Goal: Information Seeking & Learning: Learn about a topic

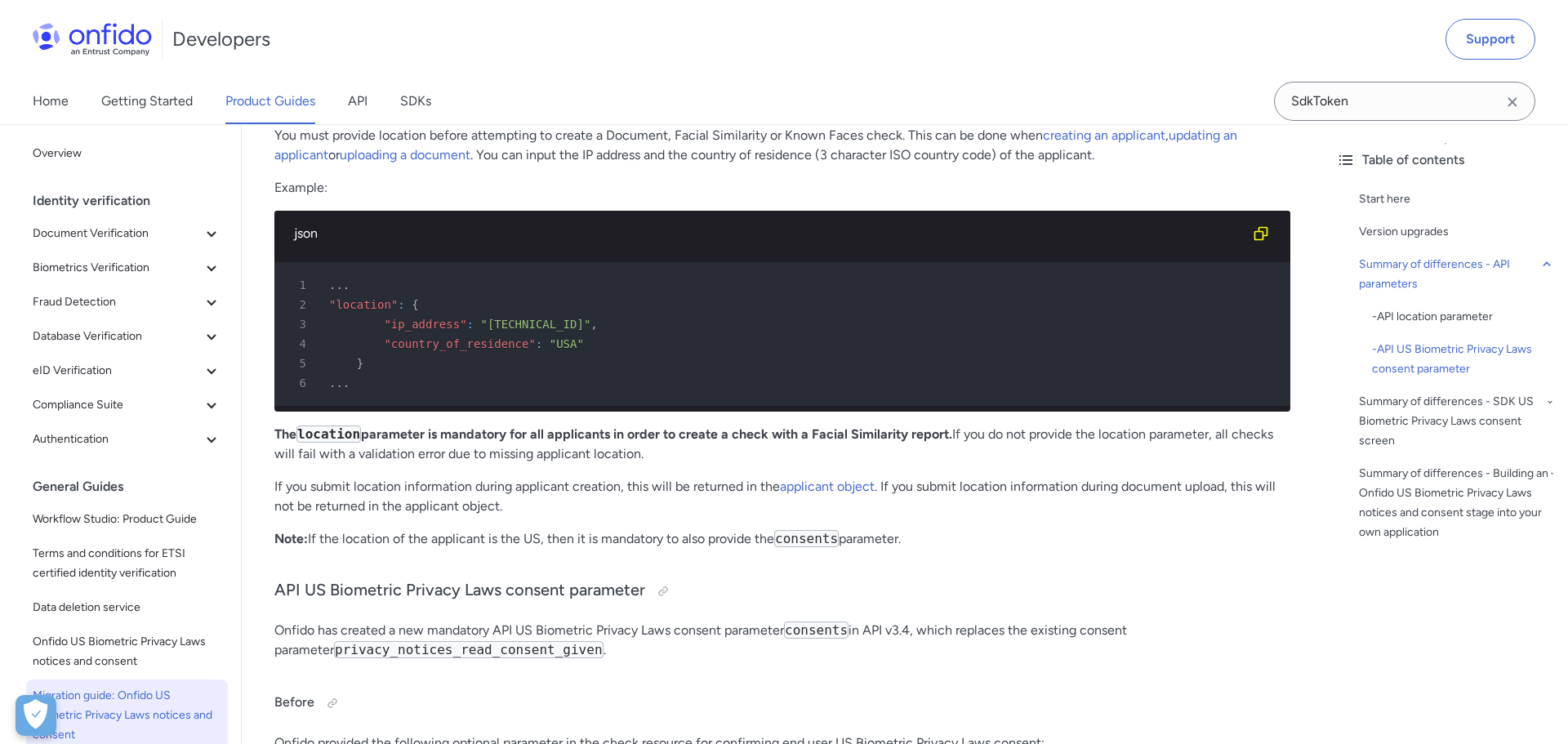
scroll to position [1351, 0]
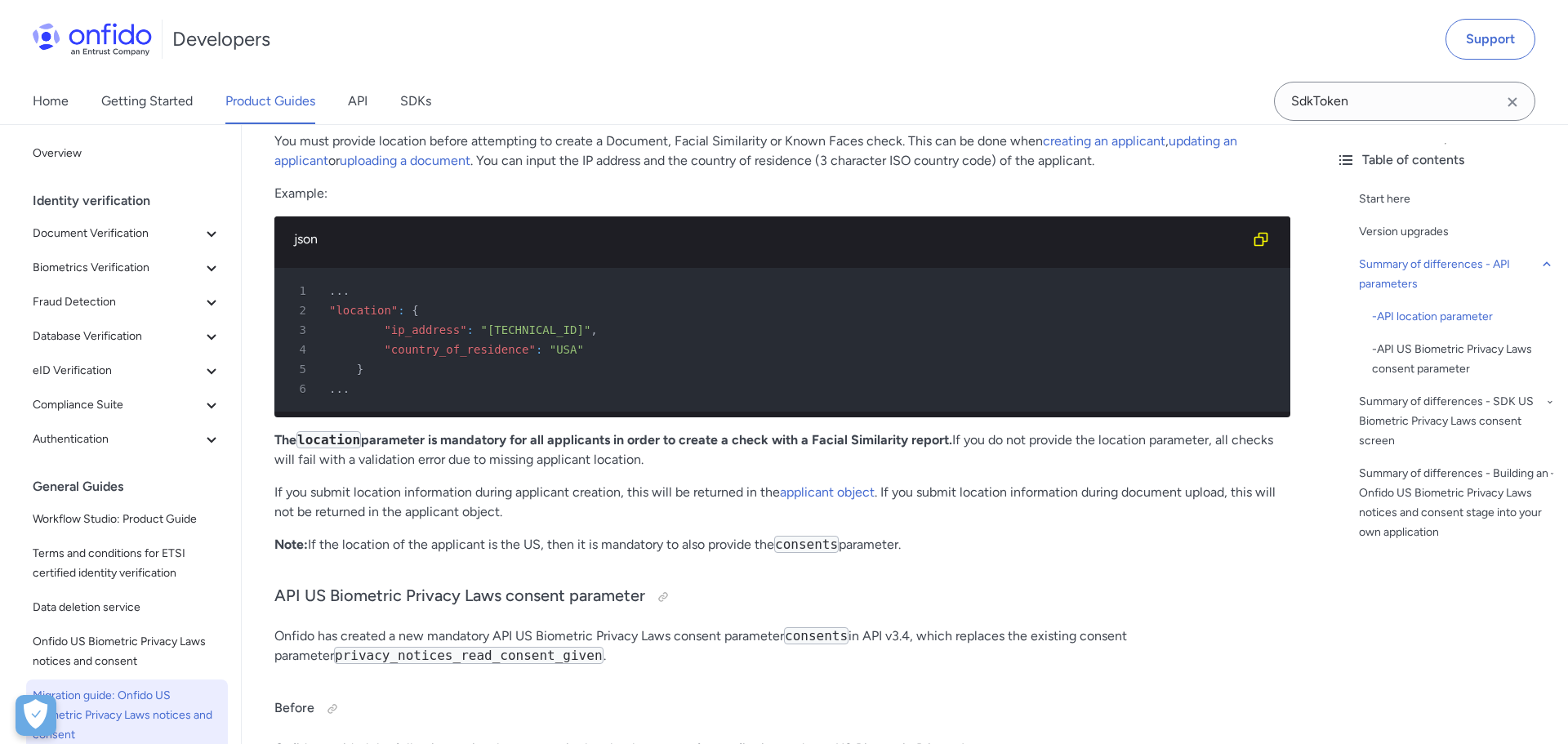
drag, startPoint x: 594, startPoint y: 504, endPoint x: 937, endPoint y: 507, distance: 343.0
click at [940, 535] on p "Note: If the location of the applicant is the US, then it is mandatory to also …" at bounding box center [782, 544] width 1016 height 20
click at [937, 535] on p "Note: If the location of the applicant is the US, then it is mandatory to also …" at bounding box center [782, 544] width 1016 height 20
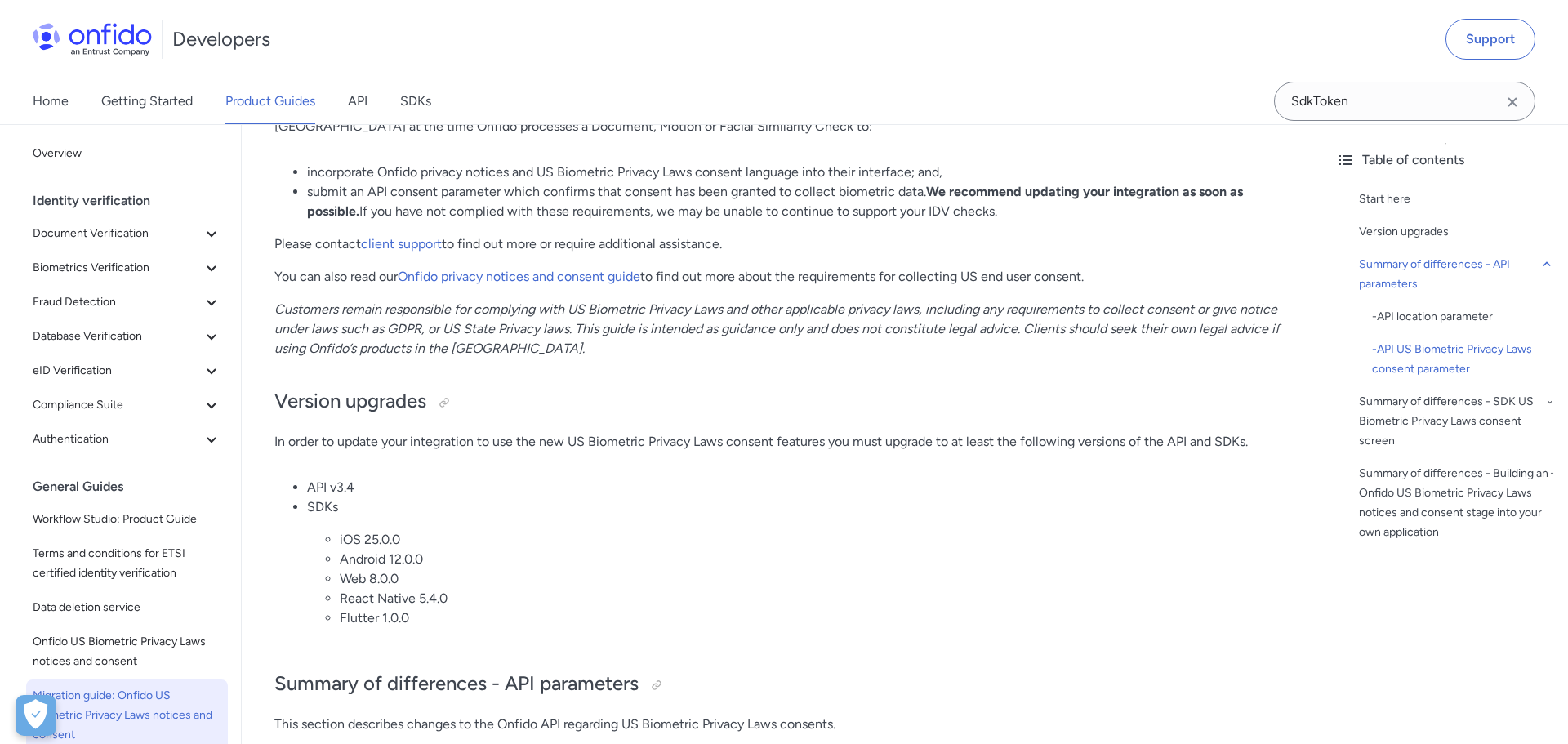
scroll to position [0, 0]
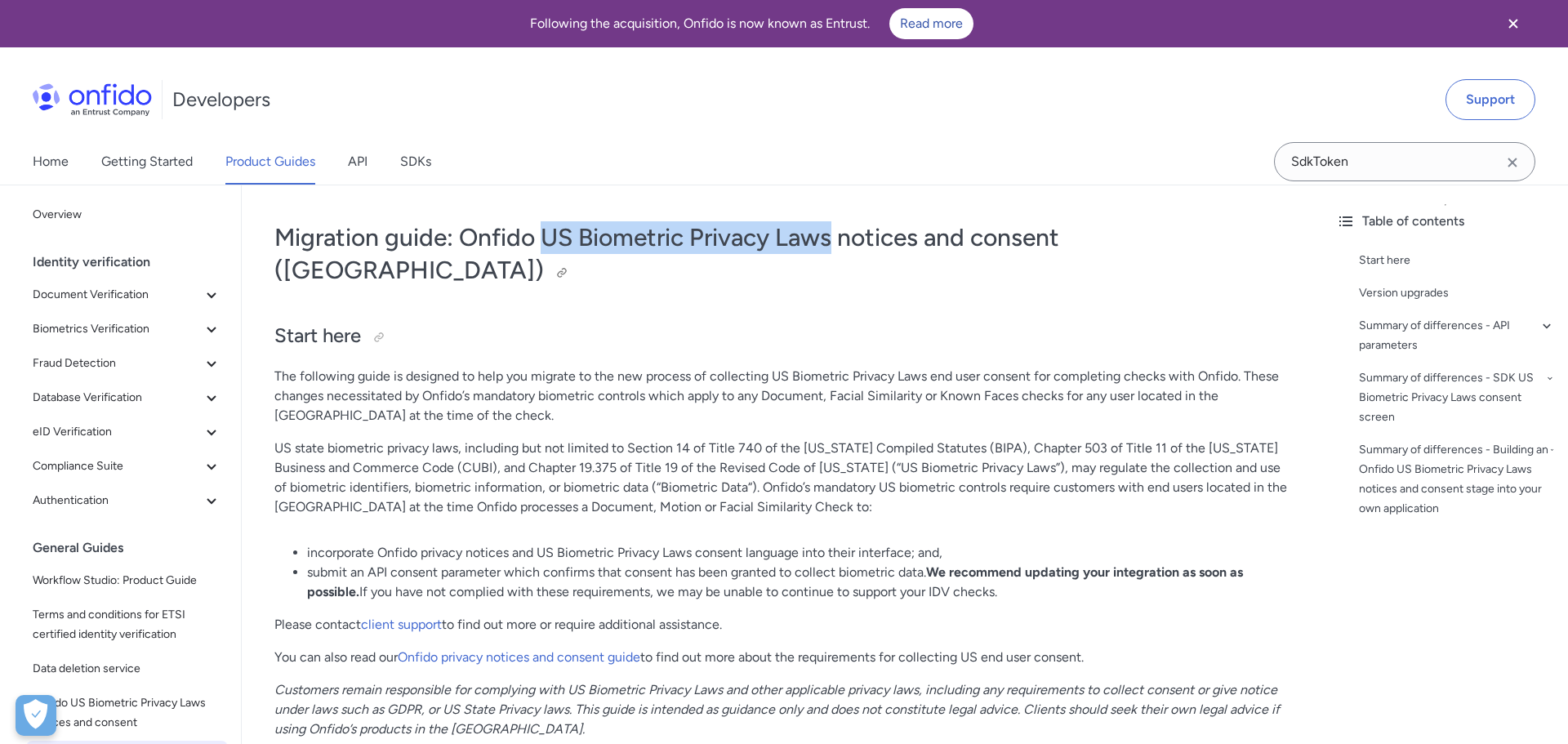
drag, startPoint x: 544, startPoint y: 231, endPoint x: 834, endPoint y: 226, distance: 290.0
click at [834, 226] on h1 "Migration guide: Onfido US Biometric Privacy Laws notices and consent (US)" at bounding box center [782, 254] width 1016 height 65
copy h1 "US Biometric Privacy Laws"
drag, startPoint x: 458, startPoint y: 230, endPoint x: 832, endPoint y: 229, distance: 374.0
click at [832, 229] on h1 "Migration guide: Onfido US Biometric Privacy Laws notices and consent (US)" at bounding box center [782, 254] width 1016 height 65
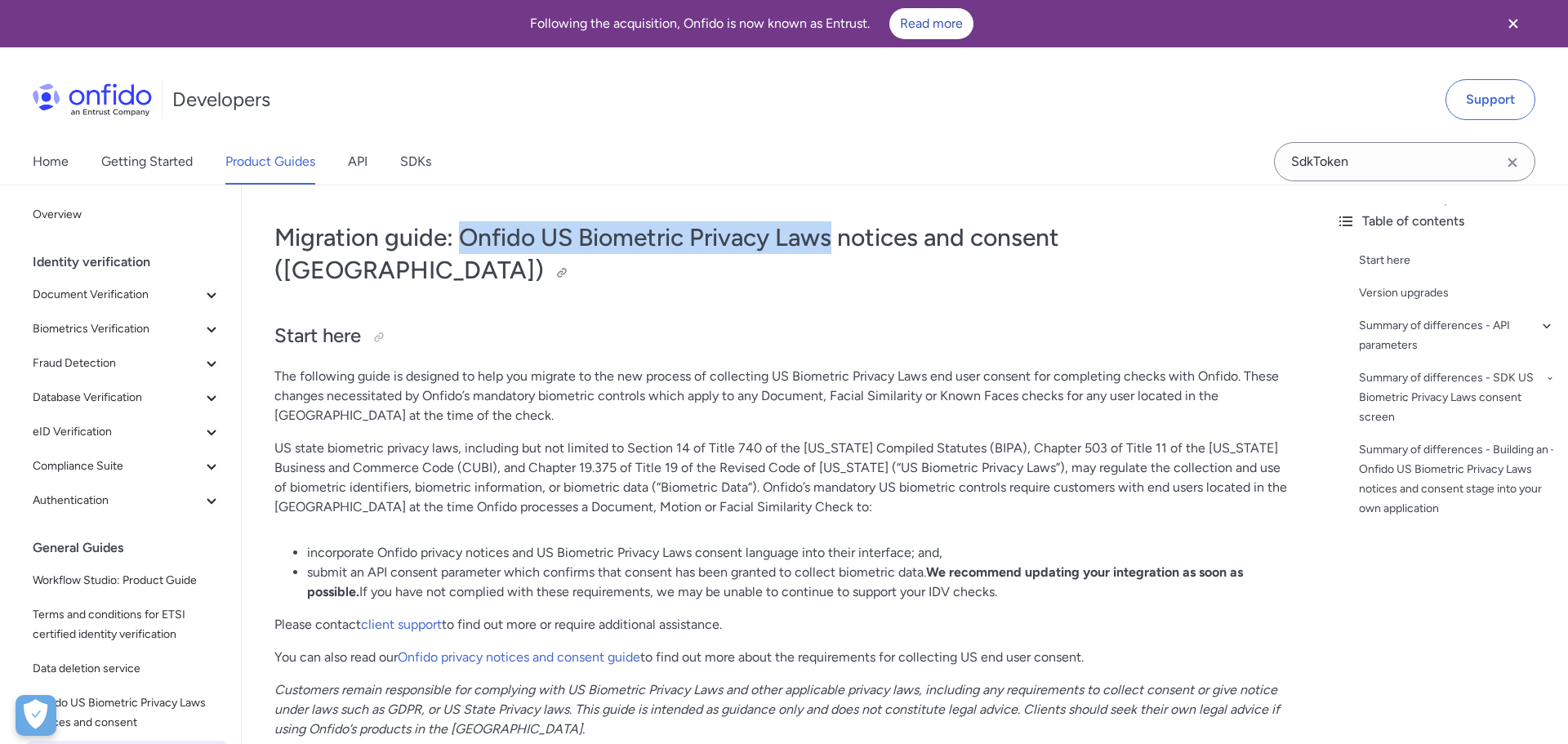
copy h1 "Onfido US Biometric Privacy Laws"
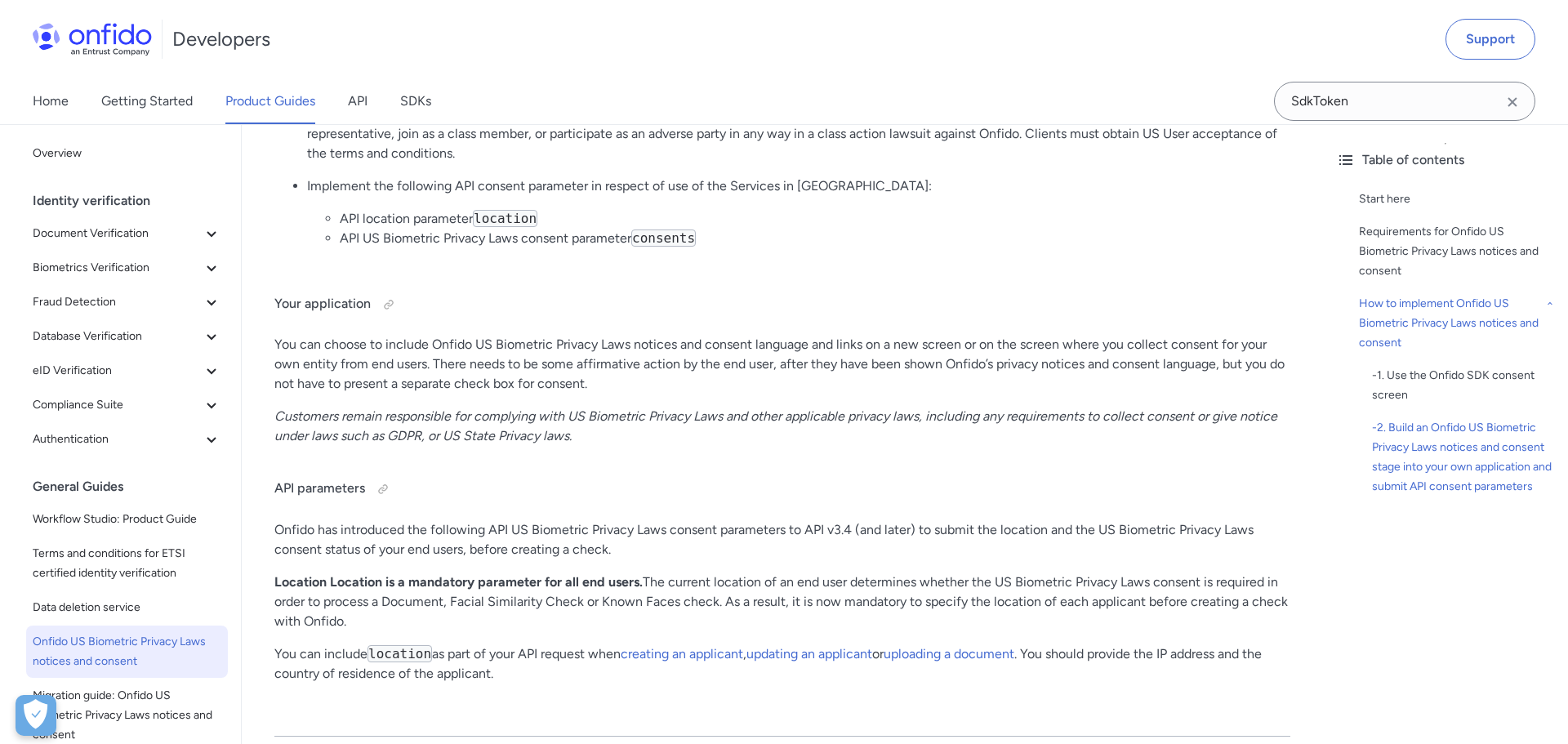
scroll to position [2457, 0]
click at [407, 577] on p "Location Location is a mandatory parameter for all end users. The current locat…" at bounding box center [782, 600] width 1016 height 59
click at [379, 481] on div at bounding box center [382, 487] width 13 height 13
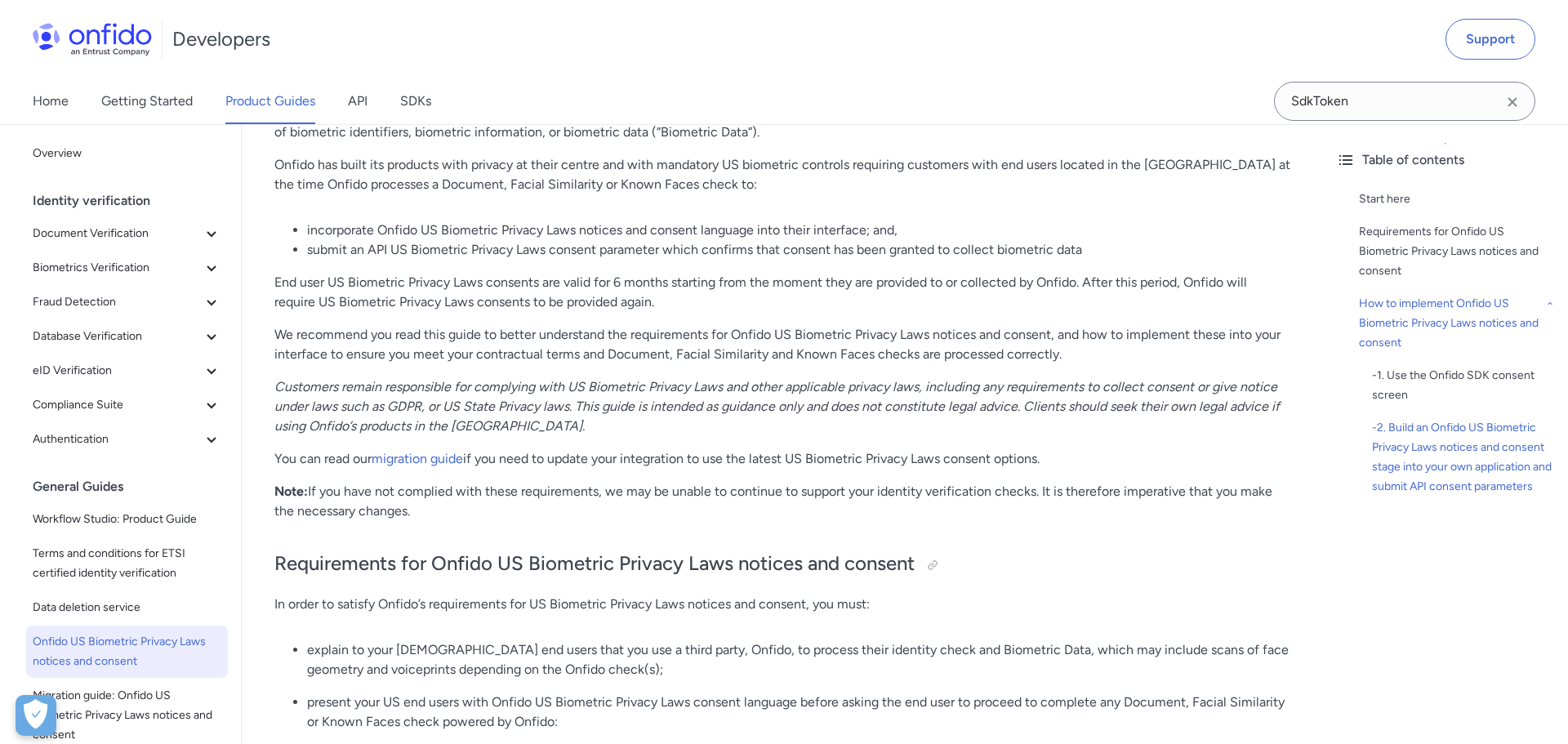
scroll to position [0, 0]
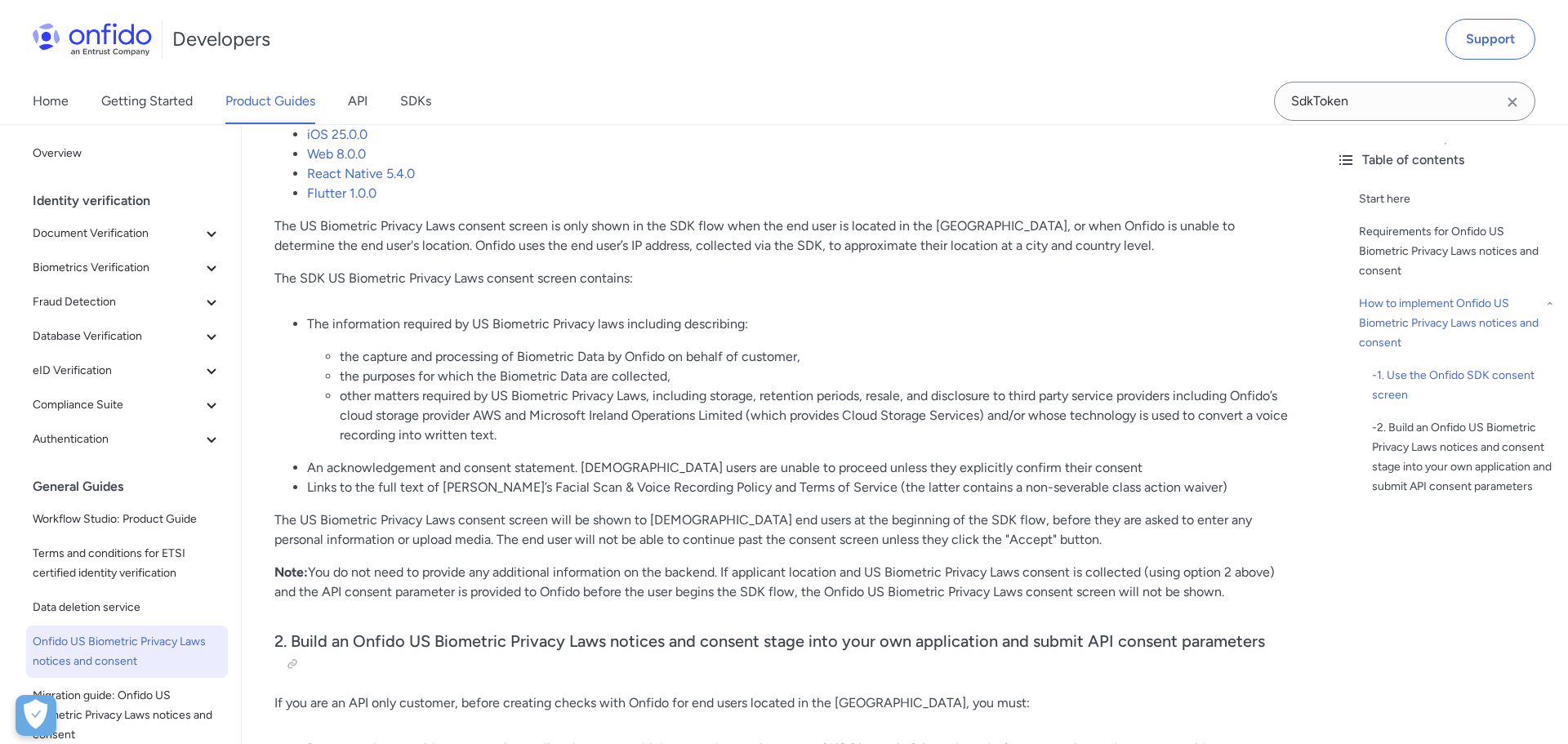
scroll to position [1483, 0]
